Goal: Find specific fact: Find contact information

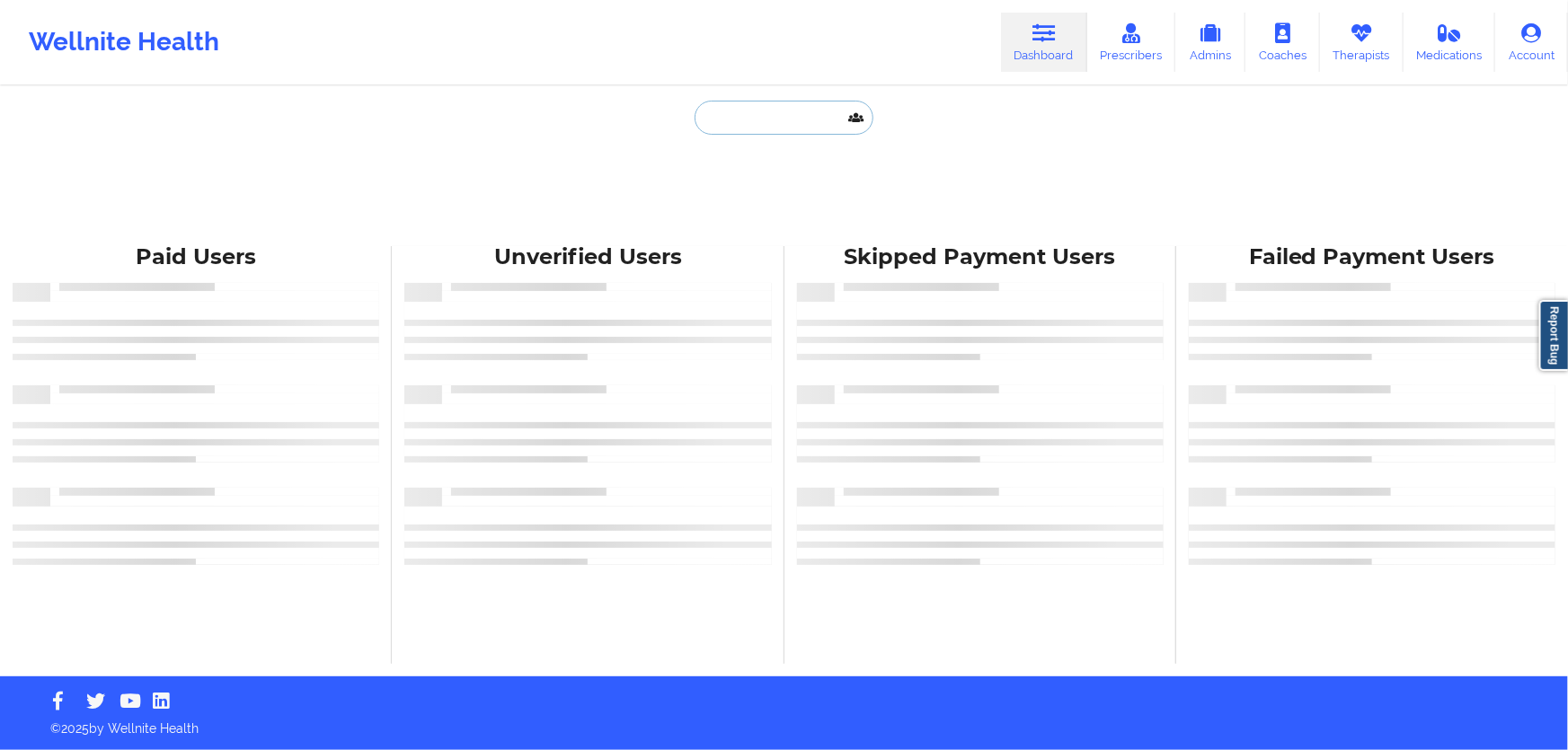
click at [770, 130] on input "text" at bounding box center [783, 117] width 178 height 34
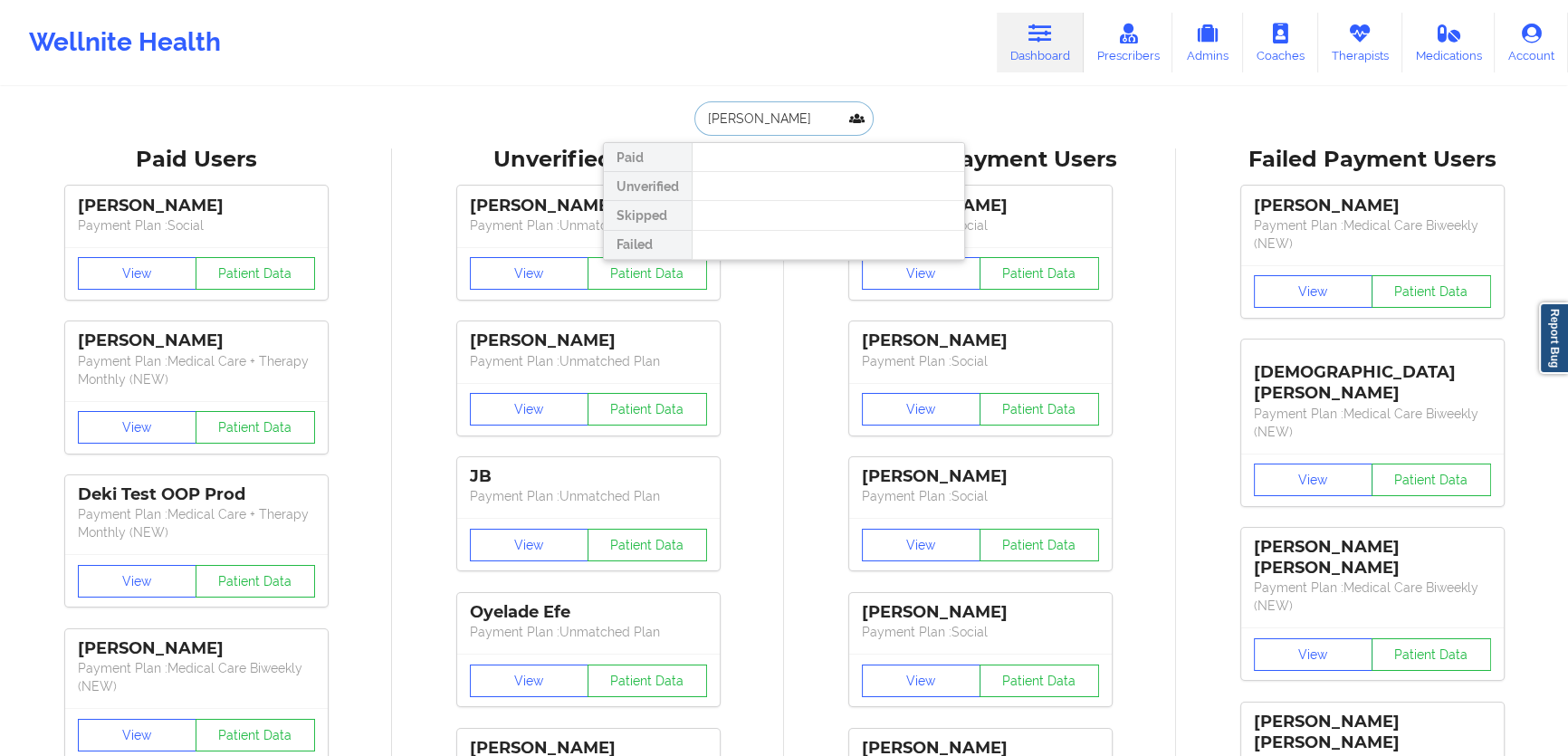
drag, startPoint x: 813, startPoint y: 111, endPoint x: 745, endPoint y: 112, distance: 68.0
click at [745, 112] on input "[PERSON_NAME]" at bounding box center [784, 118] width 180 height 34
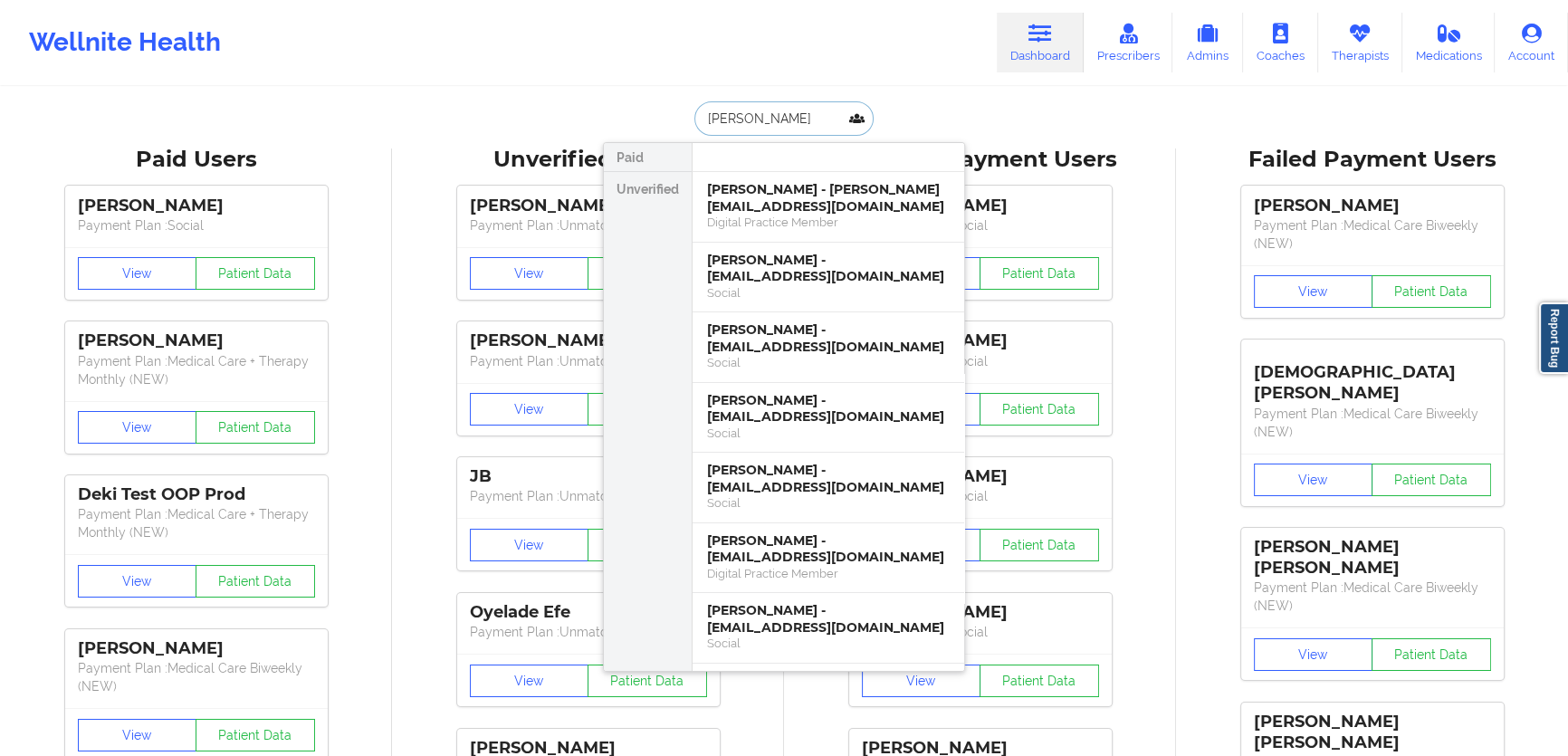
click at [791, 119] on input "[PERSON_NAME]" at bounding box center [784, 118] width 180 height 34
type input "[PERSON_NAME]"
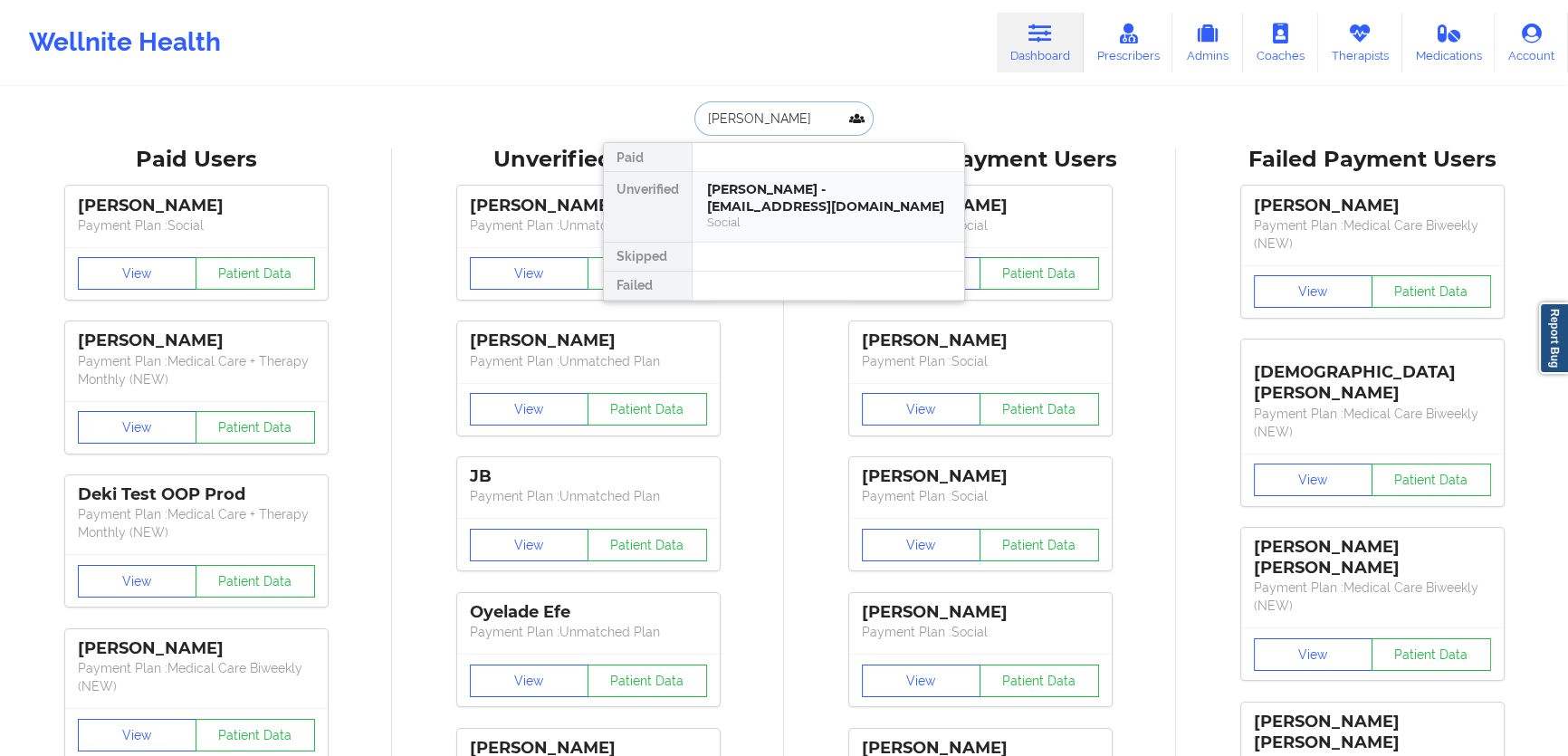
click at [830, 185] on div "[PERSON_NAME] - [EMAIL_ADDRESS][DOMAIN_NAME]" at bounding box center [827, 197] width 242 height 33
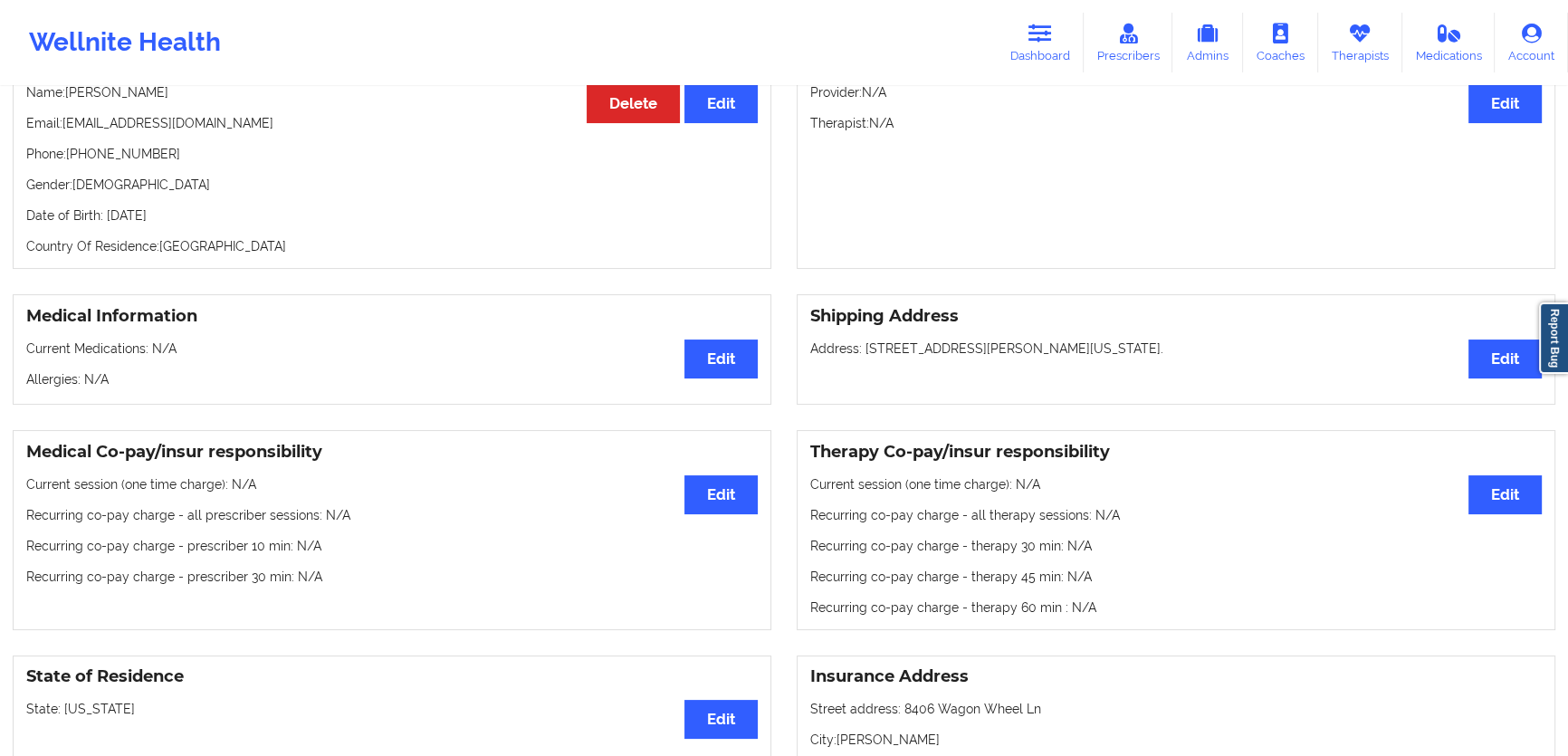
scroll to position [212, 0]
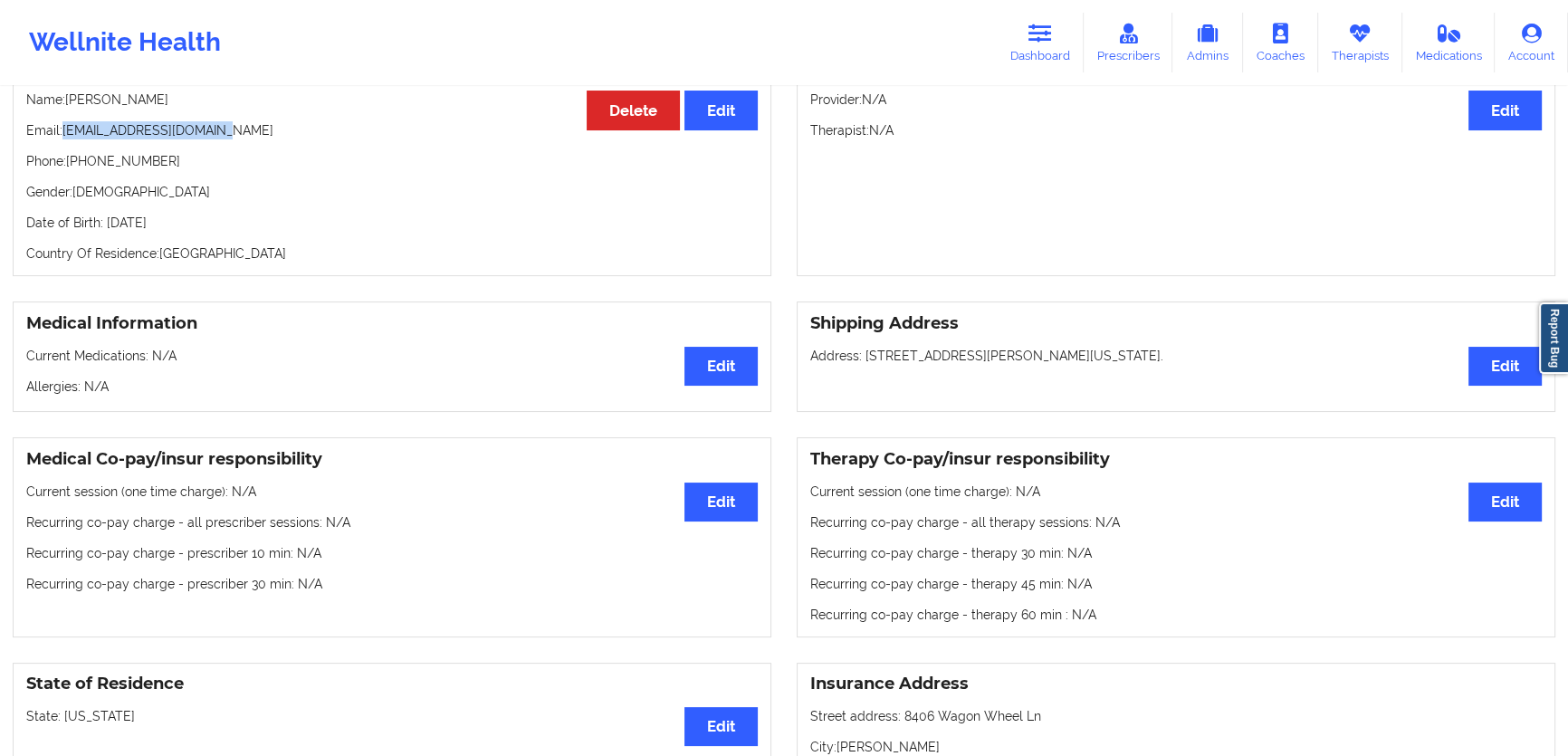
drag, startPoint x: 253, startPoint y: 133, endPoint x: 64, endPoint y: 130, distance: 189.0
click at [64, 130] on p "Email: [EMAIL_ADDRESS][DOMAIN_NAME]" at bounding box center [392, 131] width 731 height 18
copy p "[EMAIL_ADDRESS][DOMAIN_NAME]"
